Goal: Task Accomplishment & Management: Use online tool/utility

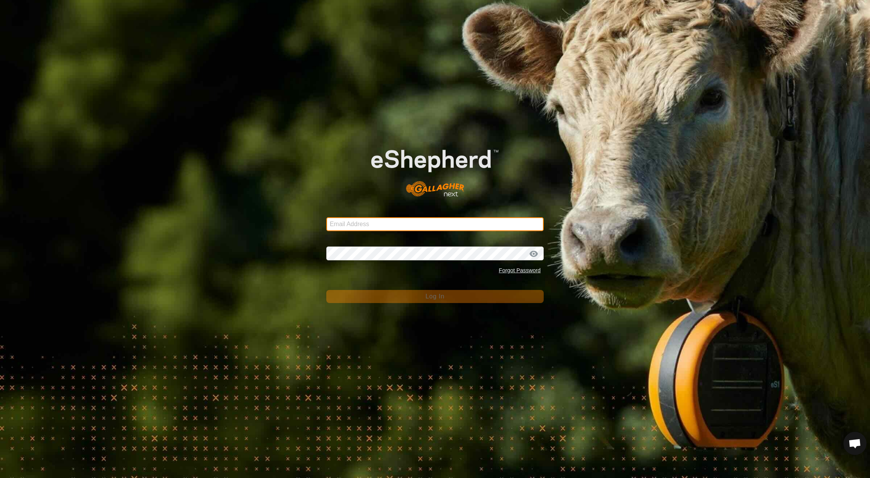
type input "mattkopplin@icloud.com"
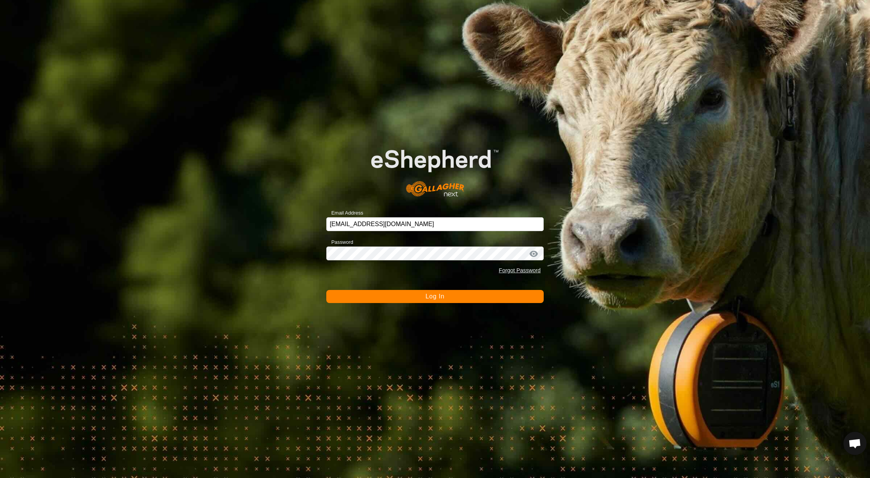
click at [415, 295] on button "Log In" at bounding box center [434, 296] width 217 height 13
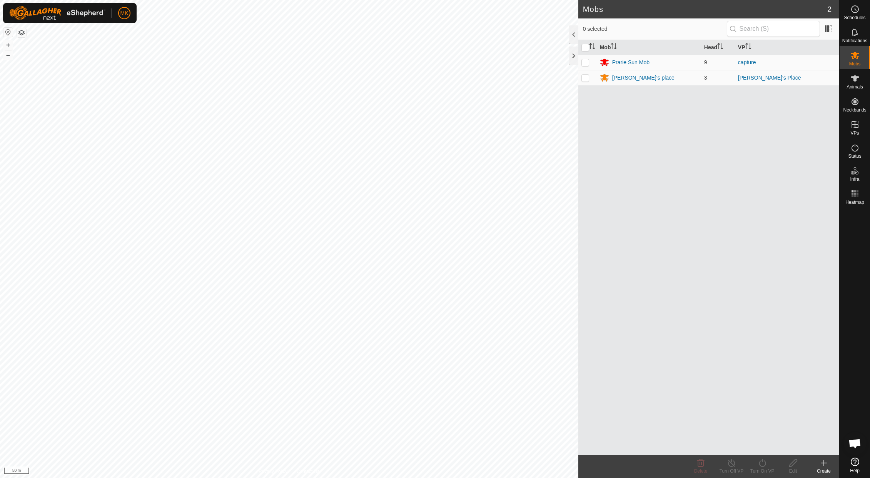
click at [629, 274] on div "Mobs 2 0 selected Mob Head VP Prarie Sun Mob 9 capture Kevin's place 3 Kevin's …" at bounding box center [419, 239] width 839 height 478
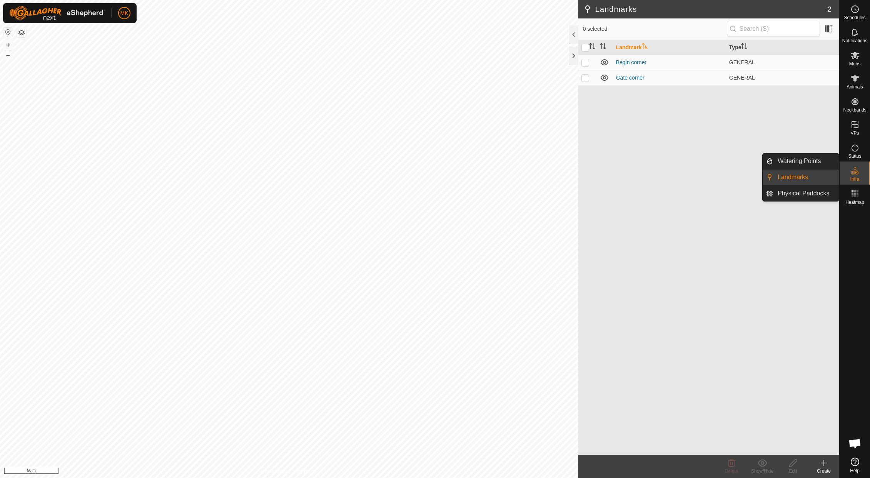
click at [856, 177] on span "Infra" at bounding box center [854, 179] width 9 height 5
click at [806, 166] on link "Watering Points" at bounding box center [806, 160] width 66 height 15
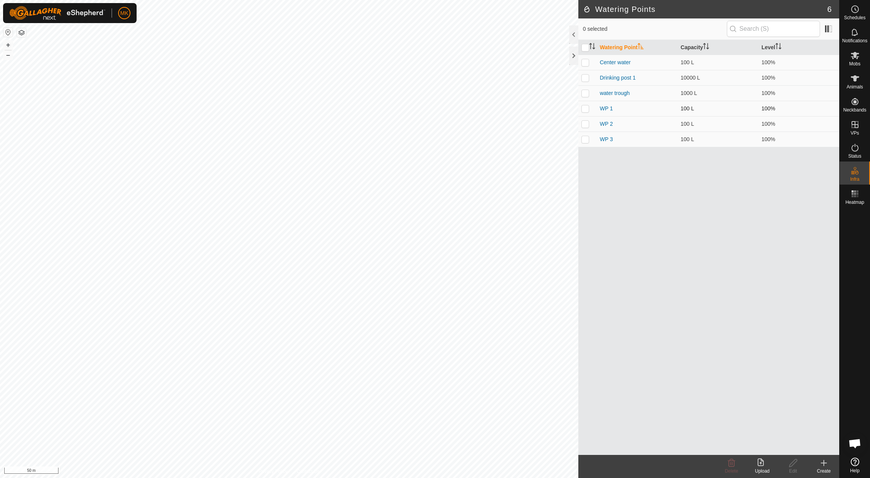
click at [585, 109] on p-checkbox at bounding box center [585, 108] width 8 height 6
click at [586, 109] on p-checkbox at bounding box center [585, 108] width 8 height 6
checkbox input "false"
click at [584, 127] on p-checkbox at bounding box center [585, 124] width 8 height 6
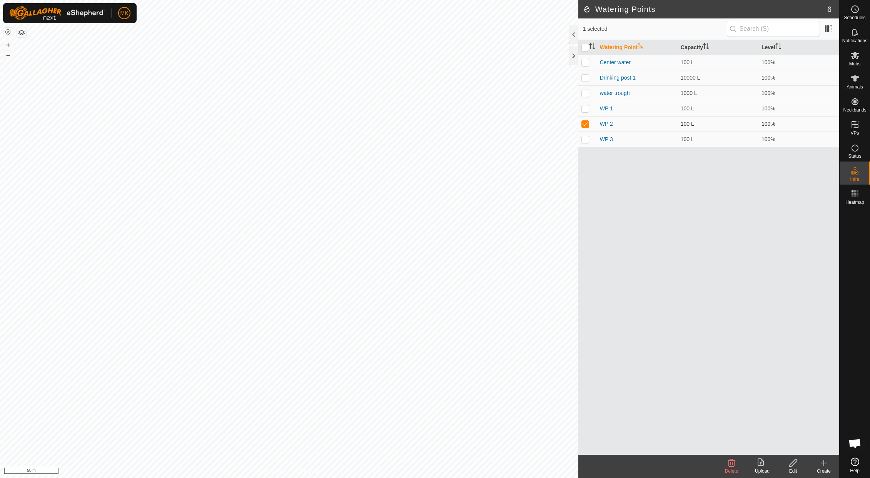
checkbox input "false"
click at [586, 142] on p-checkbox at bounding box center [585, 139] width 8 height 6
checkbox input "false"
click at [854, 125] on icon at bounding box center [854, 124] width 7 height 7
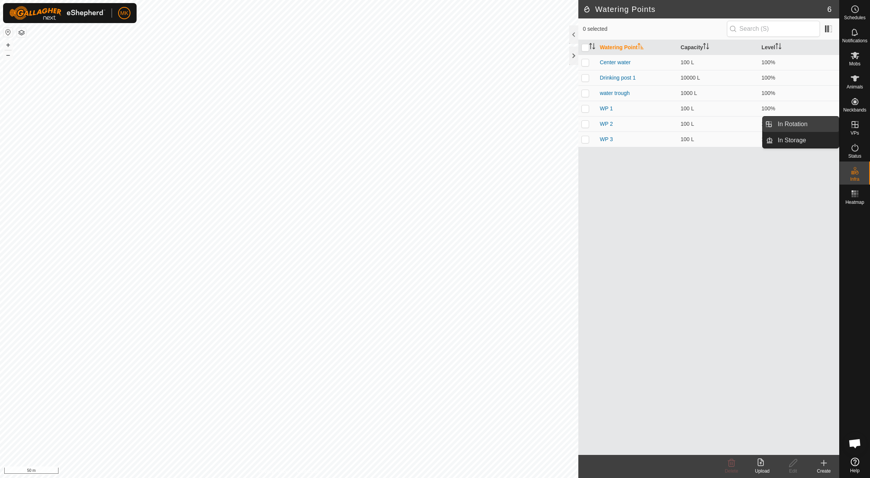
click at [811, 124] on link "In Rotation" at bounding box center [806, 124] width 66 height 15
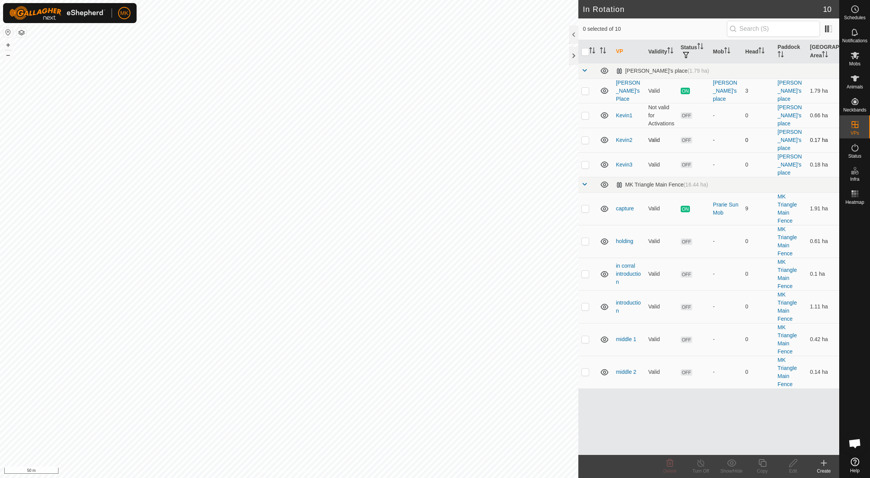
click at [584, 137] on p-checkbox at bounding box center [585, 140] width 8 height 6
checkbox input "false"
click at [586, 112] on p-checkbox at bounding box center [585, 115] width 8 height 6
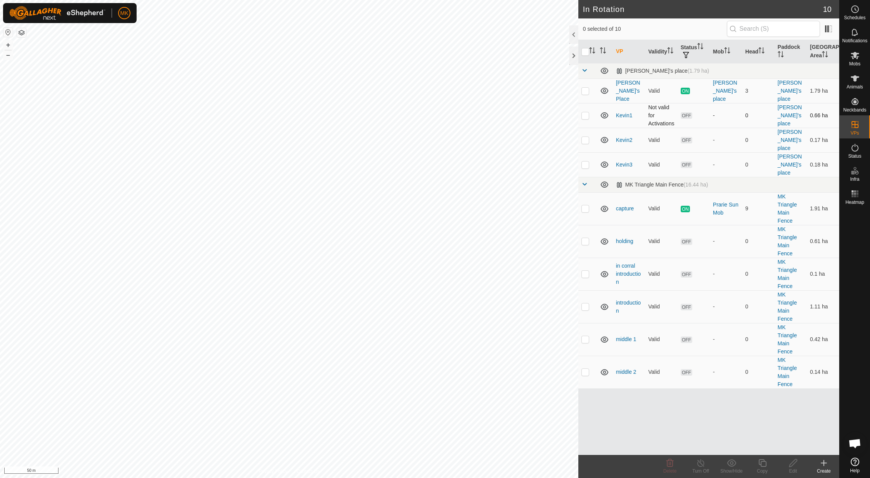
click at [586, 112] on p-checkbox at bounding box center [585, 115] width 8 height 6
click at [671, 464] on icon at bounding box center [669, 463] width 7 height 8
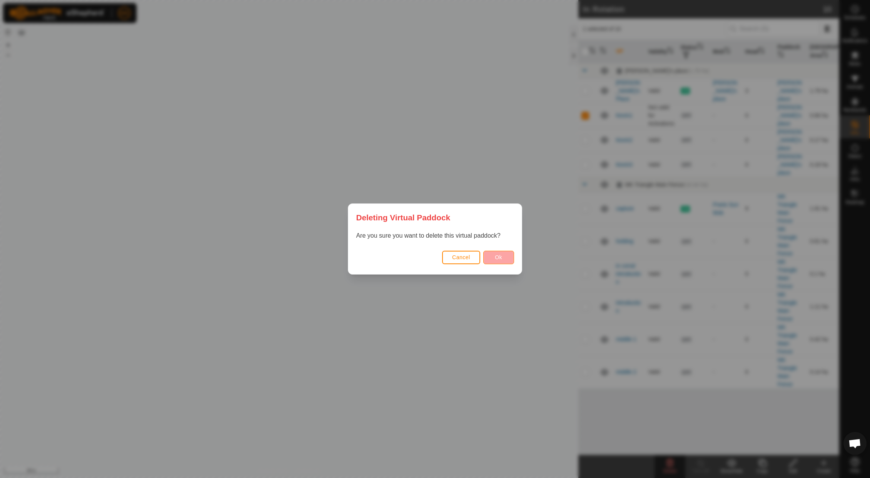
click at [499, 255] on span "Ok" at bounding box center [498, 257] width 7 height 6
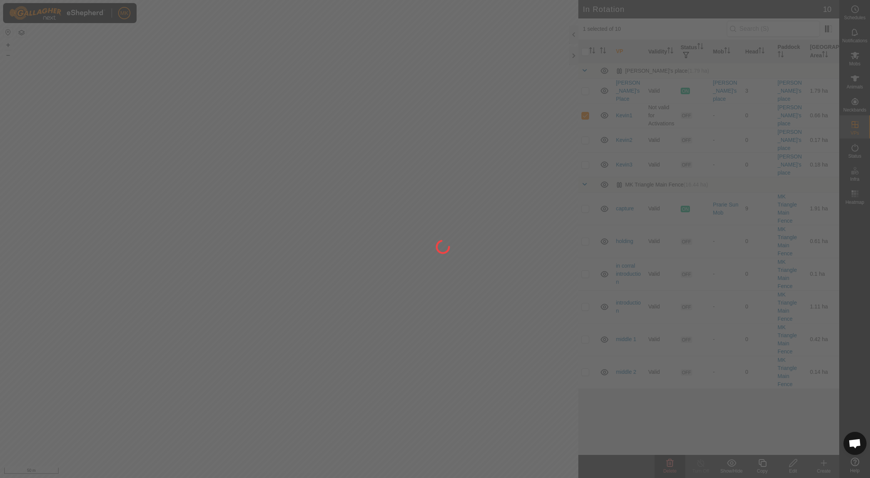
checkbox input "false"
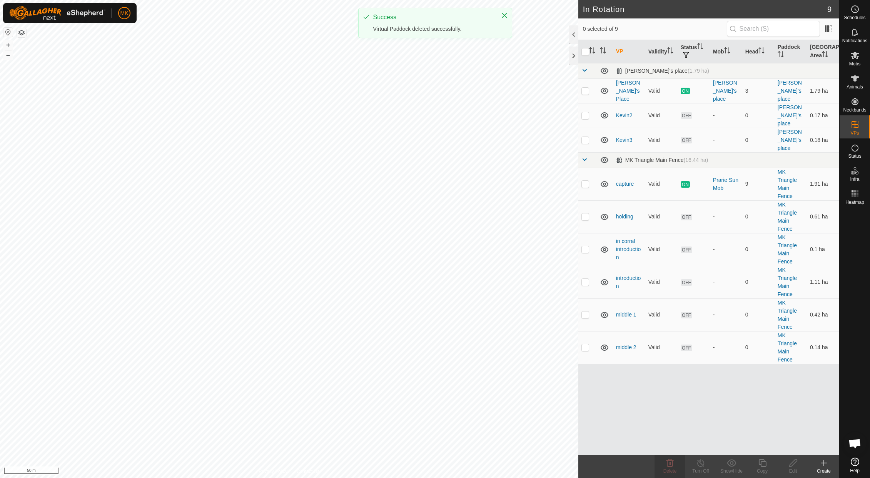
click at [826, 465] on icon at bounding box center [823, 463] width 9 height 9
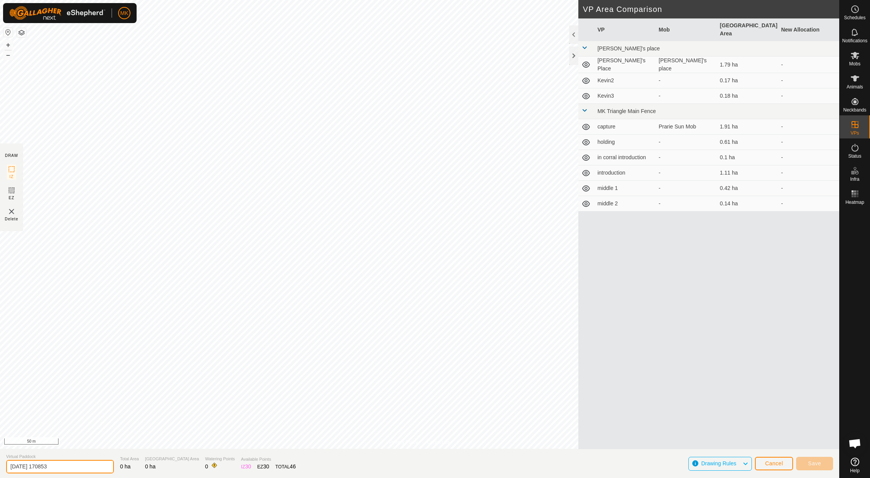
drag, startPoint x: 51, startPoint y: 463, endPoint x: -20, endPoint y: 454, distance: 71.8
click at [0, 454] on html "MK Schedules Notifications Mobs Animals Neckbands VPs Status Infra Heatmap Help…" at bounding box center [435, 239] width 870 height 478
type input "[PERSON_NAME] 1"
click at [766, 463] on span "Cancel" at bounding box center [774, 463] width 18 height 6
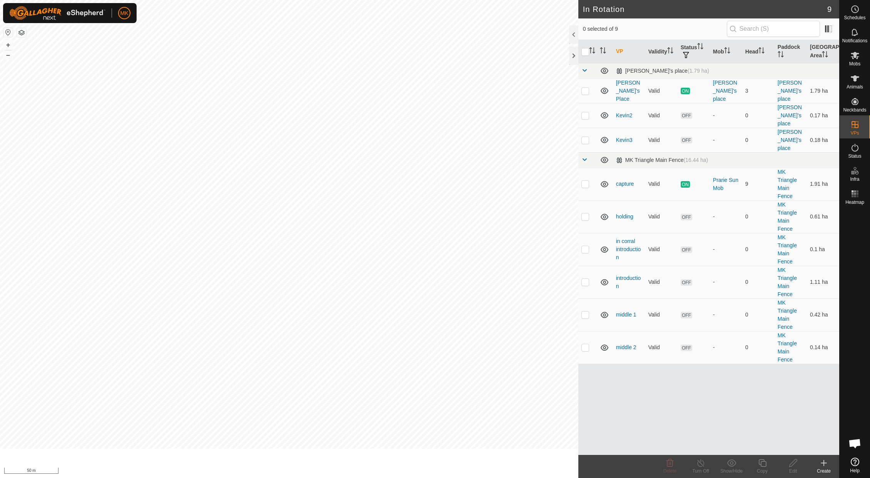
click at [766, 463] on icon at bounding box center [762, 463] width 10 height 9
click at [821, 462] on icon at bounding box center [823, 463] width 9 height 9
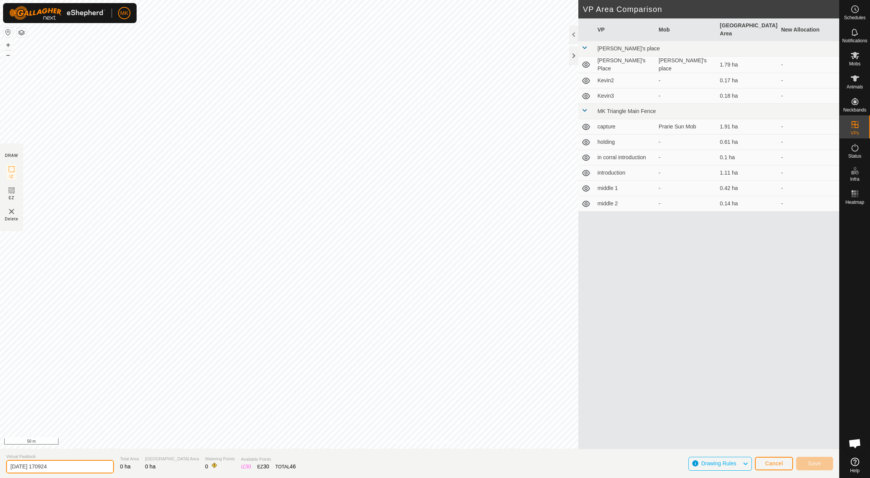
drag, startPoint x: 68, startPoint y: 465, endPoint x: -35, endPoint y: 465, distance: 103.1
click at [0, 465] on html "MK Schedules Notifications Mobs Animals Neckbands VPs Status Infra Heatmap Help…" at bounding box center [435, 239] width 870 height 478
type input "[PERSON_NAME] 1"
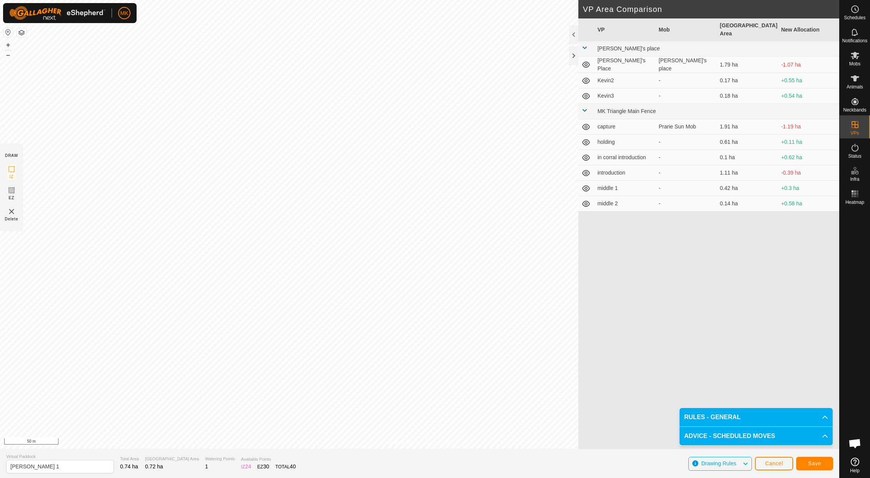
click at [817, 465] on span "Save" at bounding box center [814, 463] width 13 height 6
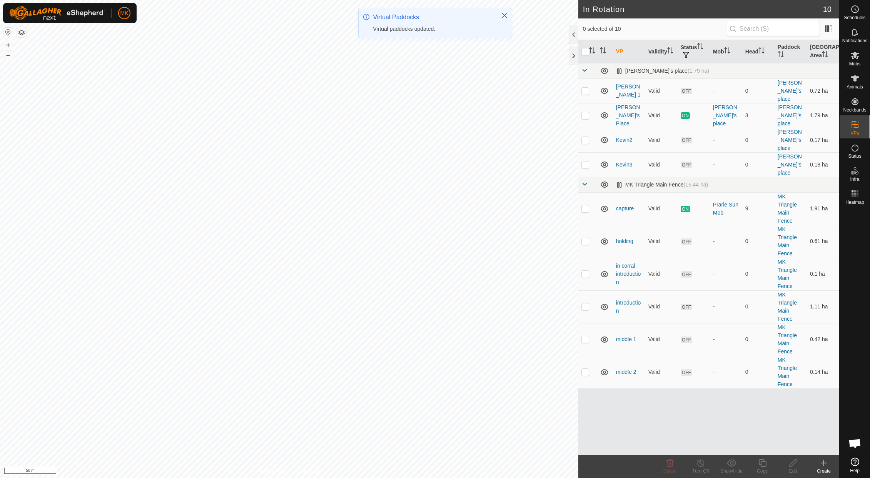
click at [857, 58] on icon at bounding box center [855, 55] width 8 height 7
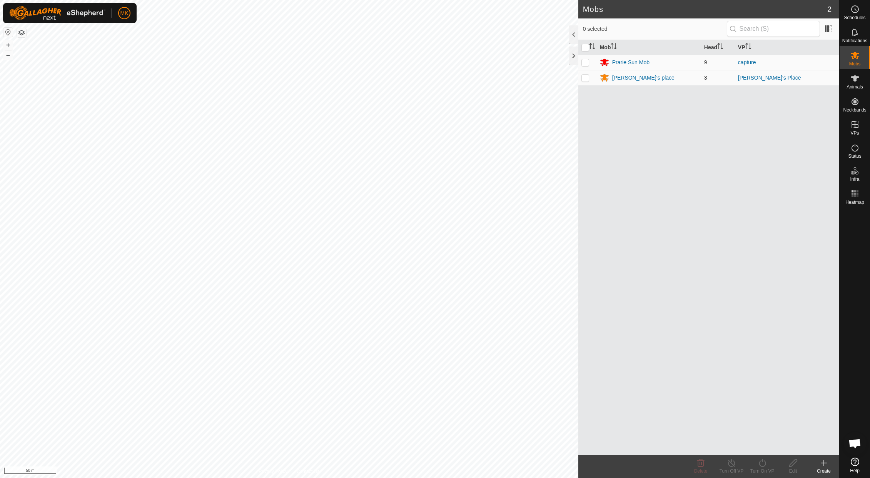
click at [587, 79] on p-checkbox at bounding box center [585, 78] width 8 height 6
checkbox input "true"
click at [761, 467] on icon at bounding box center [762, 463] width 10 height 9
click at [761, 449] on link "Now" at bounding box center [785, 446] width 76 height 15
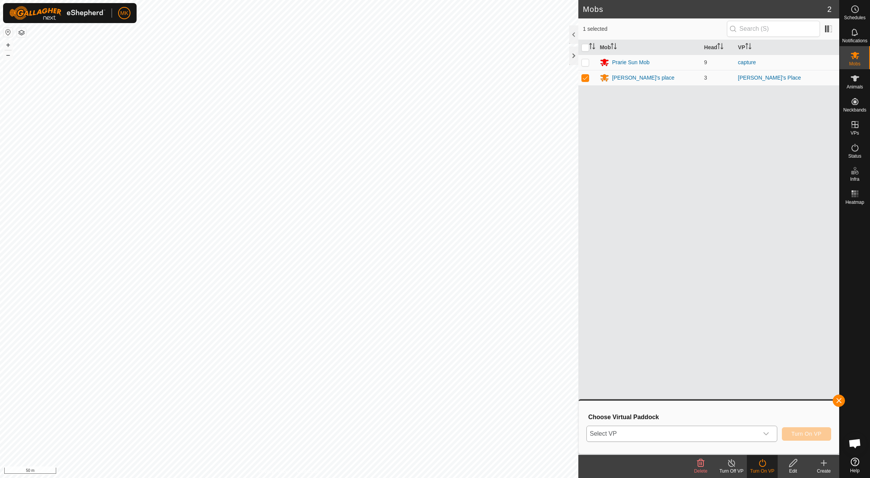
click at [768, 435] on icon "dropdown trigger" at bounding box center [766, 434] width 6 height 6
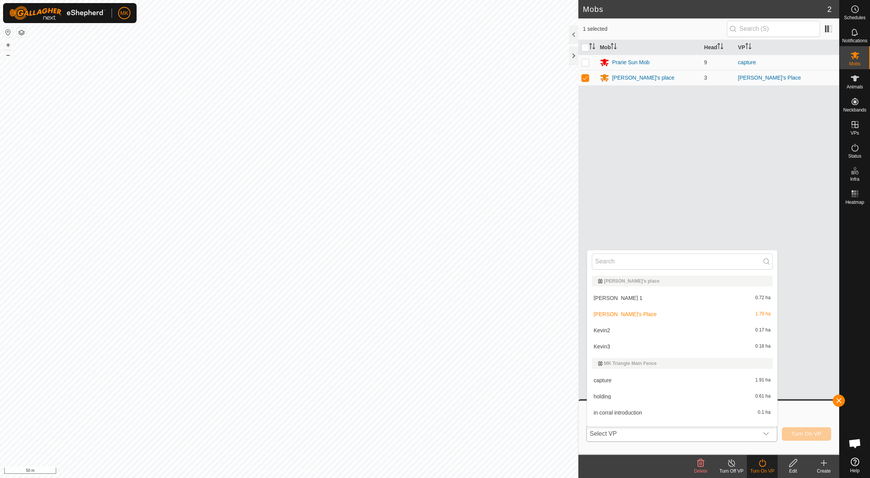
click at [605, 299] on li "[PERSON_NAME] 1 0.72 ha" at bounding box center [682, 297] width 190 height 15
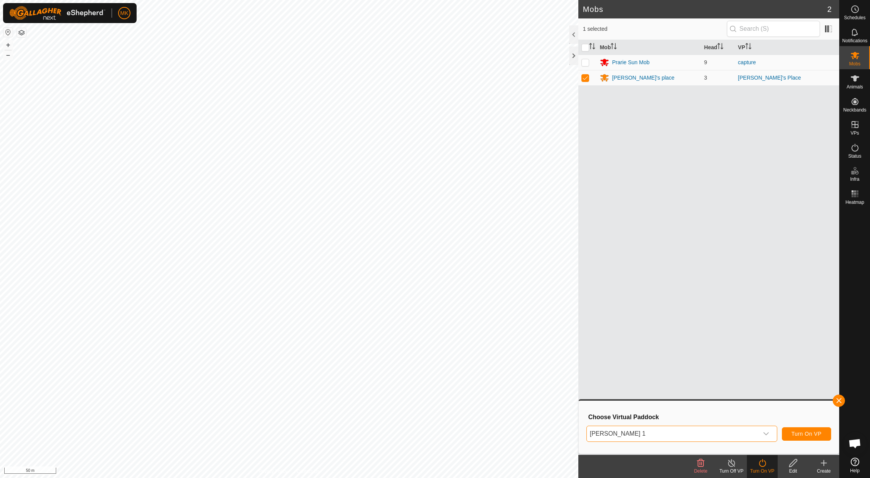
click at [806, 437] on button "Turn On VP" at bounding box center [806, 433] width 49 height 13
